Goal: Navigation & Orientation: Go to known website

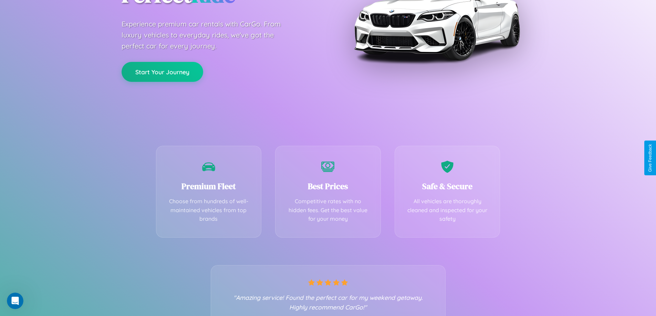
scroll to position [136, 0]
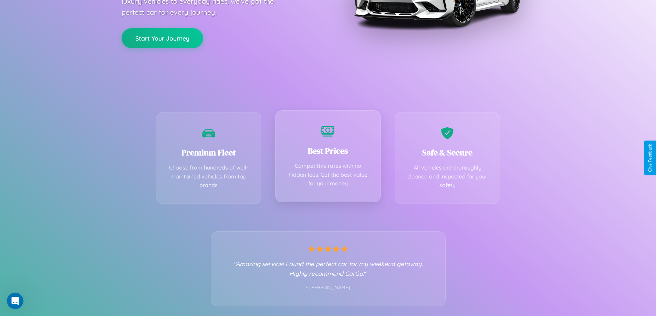
click at [328, 158] on div "Best Prices Competitive rates with no hidden fees. Get the best value for your …" at bounding box center [328, 156] width 106 height 92
click at [162, 38] on button "Start Your Journey" at bounding box center [162, 38] width 82 height 20
click at [162, 37] on button "Start Your Journey" at bounding box center [162, 38] width 82 height 20
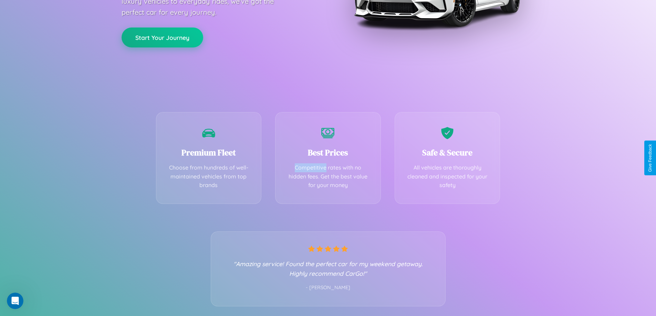
click at [162, 37] on button "Start Your Journey" at bounding box center [162, 38] width 82 height 20
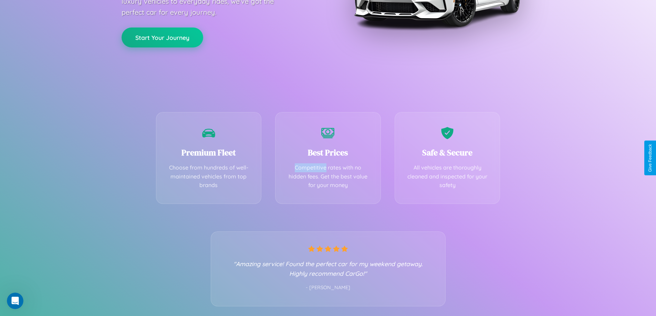
click at [162, 37] on button "Start Your Journey" at bounding box center [162, 38] width 82 height 20
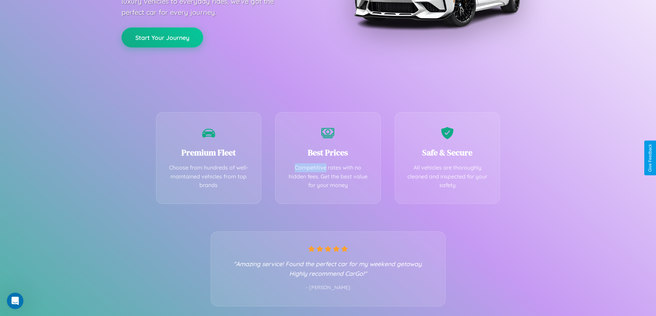
click at [162, 37] on button "Start Your Journey" at bounding box center [162, 38] width 82 height 20
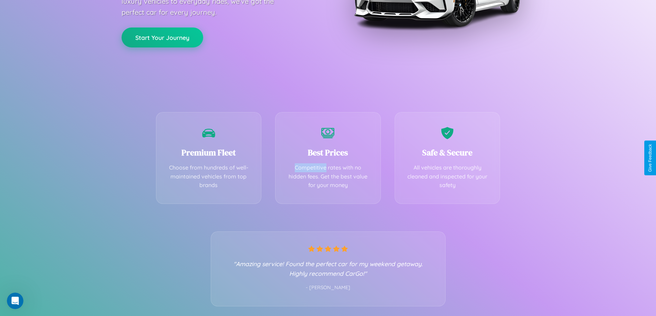
click at [162, 37] on button "Start Your Journey" at bounding box center [162, 38] width 82 height 20
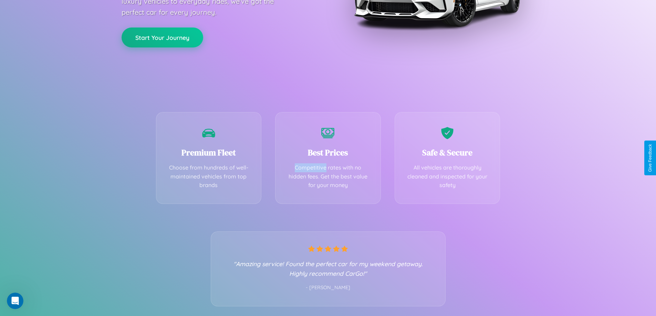
click at [162, 37] on button "Start Your Journey" at bounding box center [162, 38] width 82 height 20
